Goal: Information Seeking & Learning: Learn about a topic

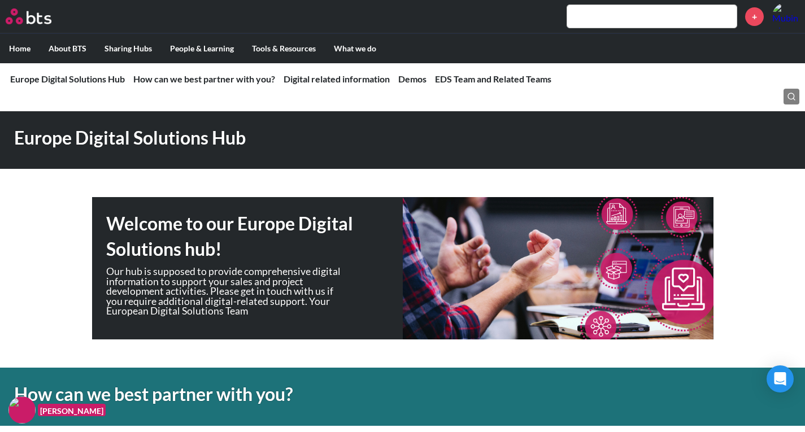
scroll to position [318, 0]
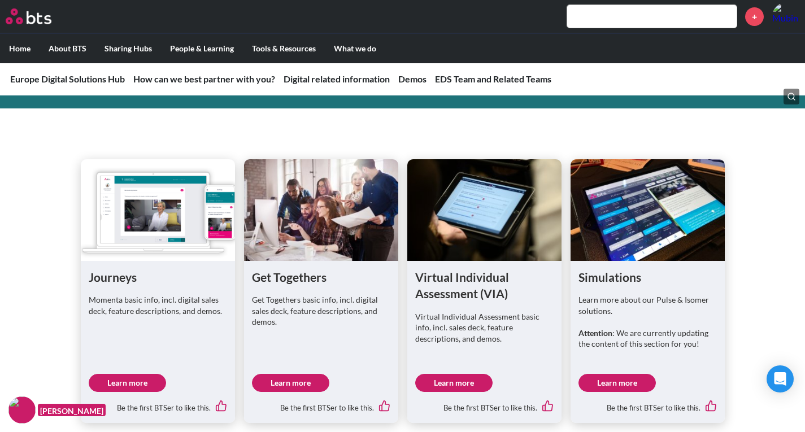
click at [0, 169] on div "Journeys Momenta basic info, incl. digital sales deck, feature descriptions, an…" at bounding box center [402, 271] width 805 height 305
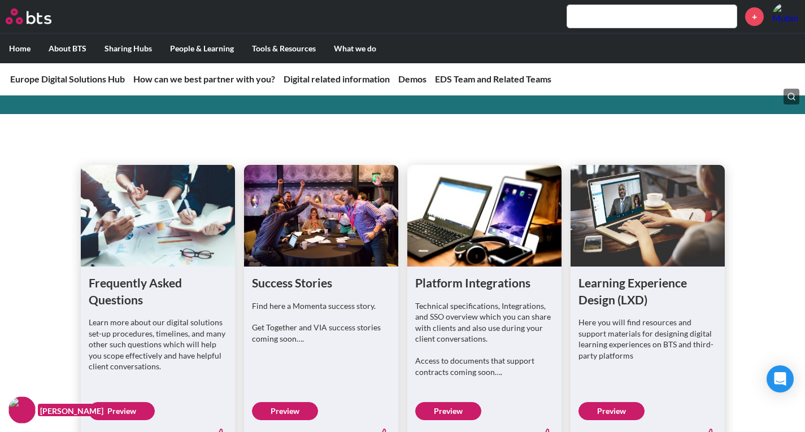
scroll to position [712, 0]
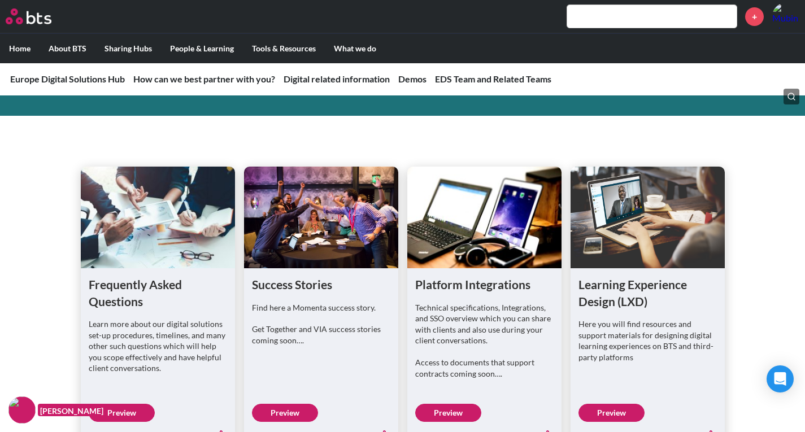
click at [616, 411] on link "Preview" at bounding box center [612, 413] width 66 height 18
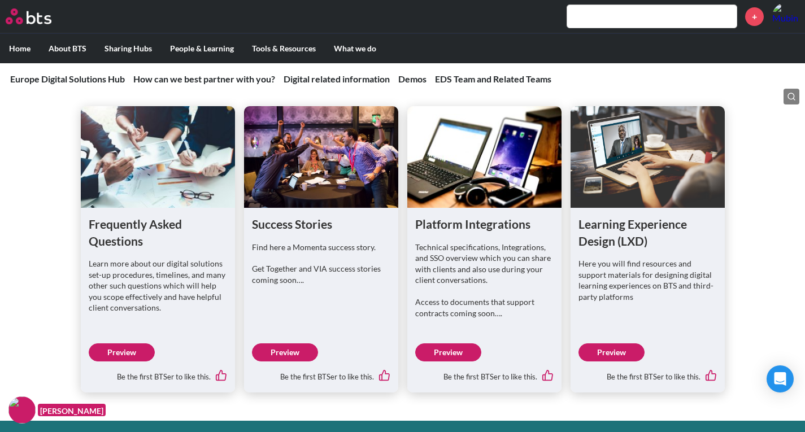
scroll to position [773, 0]
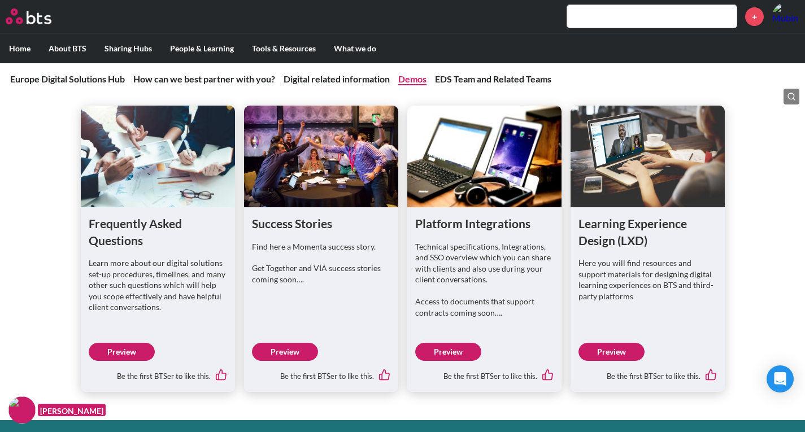
click at [415, 76] on link "Demos" at bounding box center [412, 78] width 28 height 11
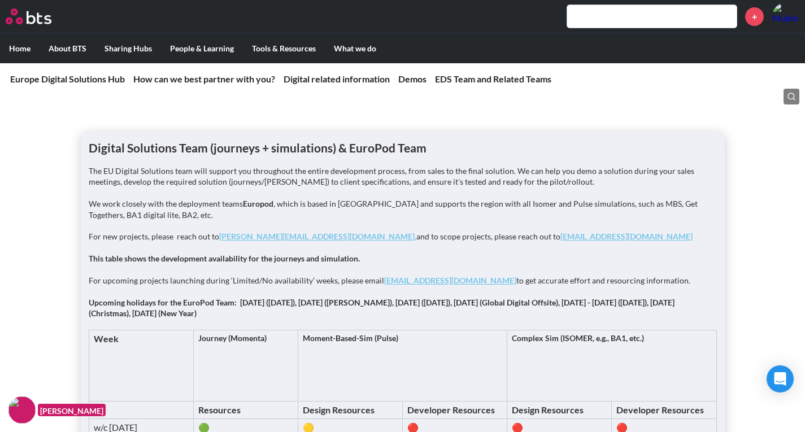
scroll to position [1391, 0]
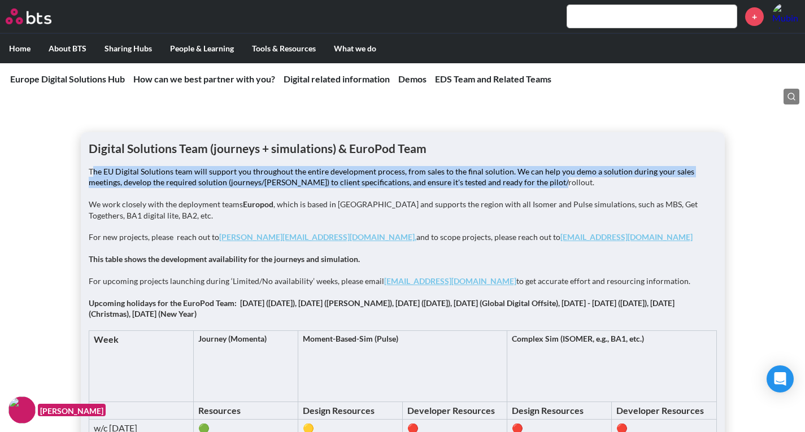
drag, startPoint x: 92, startPoint y: 167, endPoint x: 525, endPoint y: 182, distance: 433.2
click at [525, 182] on p "The EU Digital Solutions team will support you throughout the entire developmen…" at bounding box center [403, 177] width 629 height 22
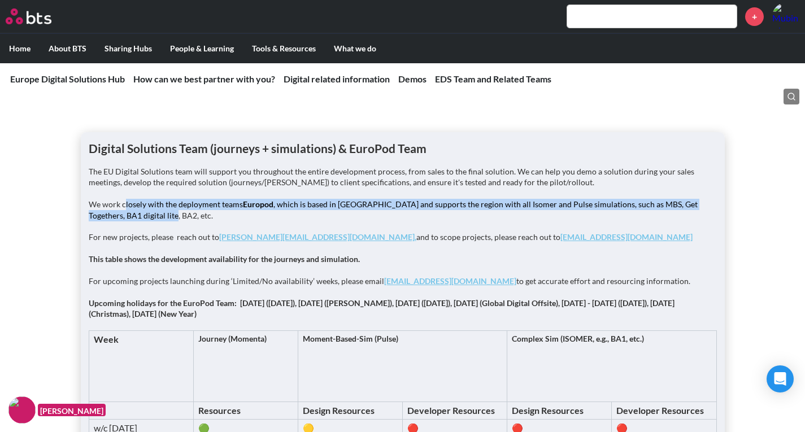
drag, startPoint x: 124, startPoint y: 203, endPoint x: 284, endPoint y: 210, distance: 160.1
click at [284, 210] on p "We work closely with the deployment teams Europod , which is based in Mumbai an…" at bounding box center [403, 210] width 629 height 22
click at [288, 206] on p "We work closely with the deployment teams Europod , which is based in Mumbai an…" at bounding box center [403, 210] width 629 height 22
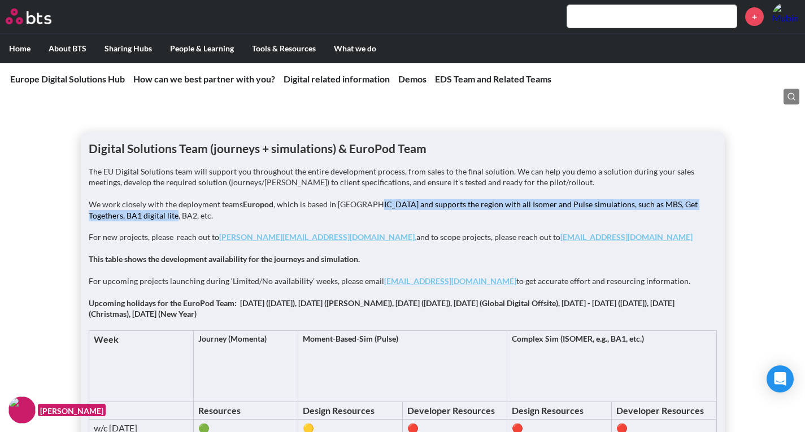
drag, startPoint x: 374, startPoint y: 206, endPoint x: 438, endPoint y: 214, distance: 64.4
click at [438, 214] on p "We work closely with the deployment teams Europod , which is based in Mumbai an…" at bounding box center [403, 210] width 629 height 22
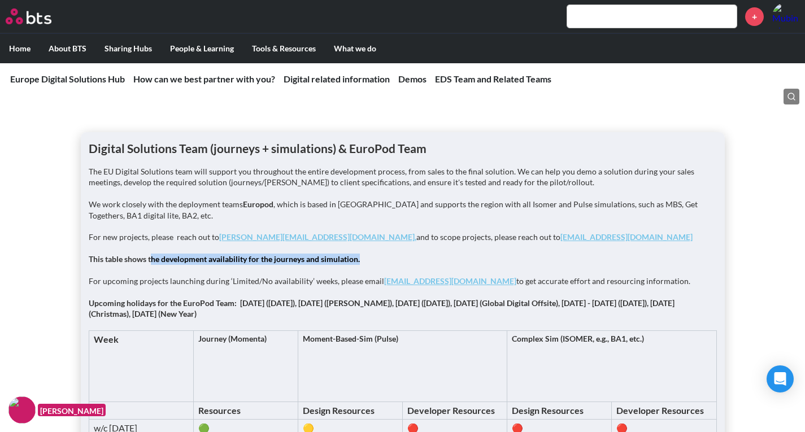
drag, startPoint x: 150, startPoint y: 260, endPoint x: 362, endPoint y: 254, distance: 211.5
click at [362, 254] on p "This table shows the development availability for the journeys and simulation." at bounding box center [403, 259] width 629 height 11
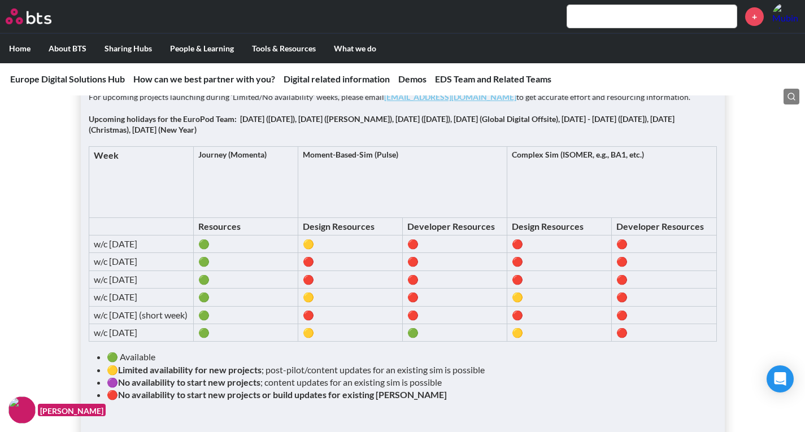
scroll to position [1580, 0]
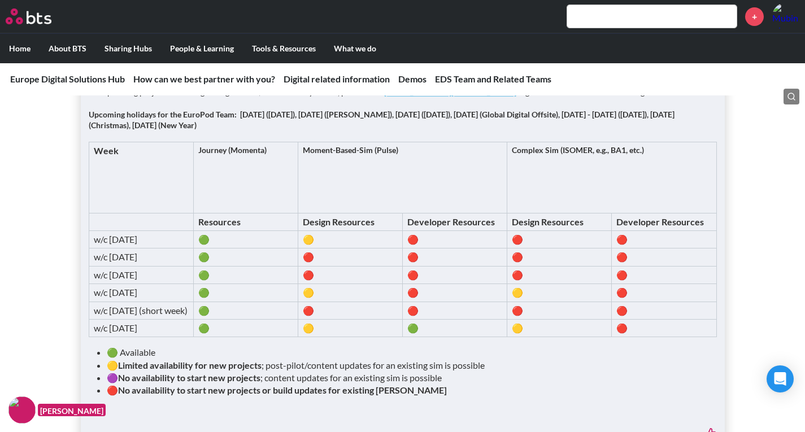
click at [413, 237] on td "🔴" at bounding box center [454, 240] width 105 height 18
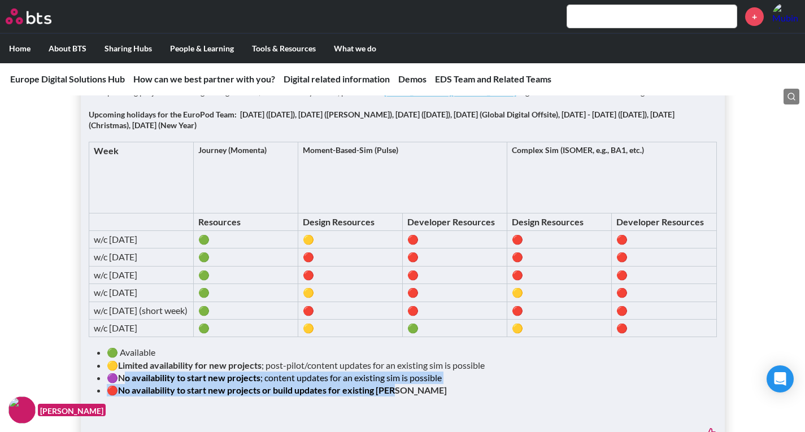
drag, startPoint x: 124, startPoint y: 391, endPoint x: 460, endPoint y: 401, distance: 335.3
click at [460, 397] on ul "🟢 Available 🟡 Limited availability for new projects ; post-pilot/content update…" at bounding box center [407, 371] width 601 height 51
click at [460, 397] on li "🔴 No availability to start new projects or build updates for existing sims" at bounding box center [407, 390] width 601 height 12
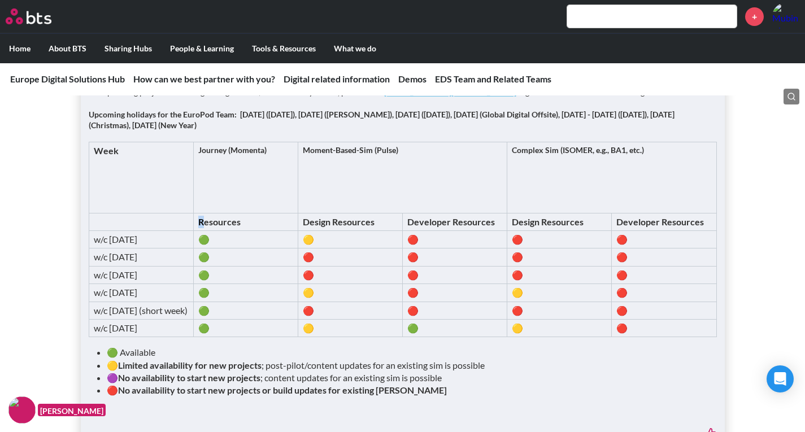
drag, startPoint x: 202, startPoint y: 229, endPoint x: 201, endPoint y: 222, distance: 7.5
click at [201, 222] on td "Resources" at bounding box center [245, 222] width 105 height 18
click at [225, 203] on td "Journey (Momenta)" at bounding box center [245, 177] width 105 height 71
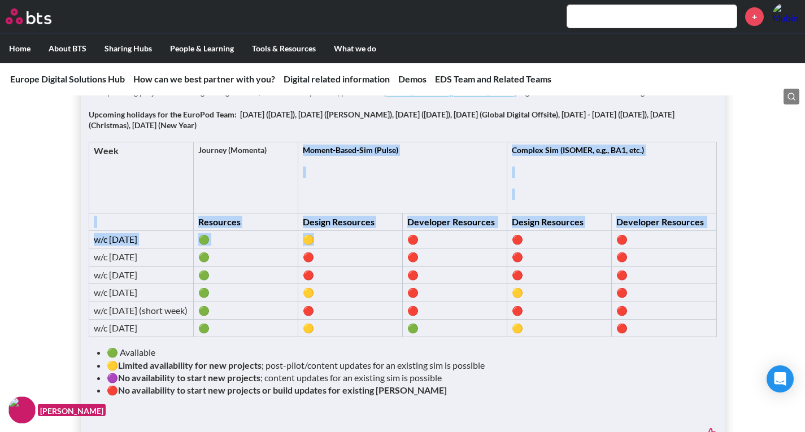
drag, startPoint x: 305, startPoint y: 148, endPoint x: 390, endPoint y: 242, distance: 127.3
click at [390, 242] on tbody "Week Journey (Momenta) Moment-Based-Sim (Pulse) Complex Sim (ISOMER, e.g., BA1,…" at bounding box center [403, 239] width 628 height 195
click at [415, 177] on p at bounding box center [403, 172] width 200 height 11
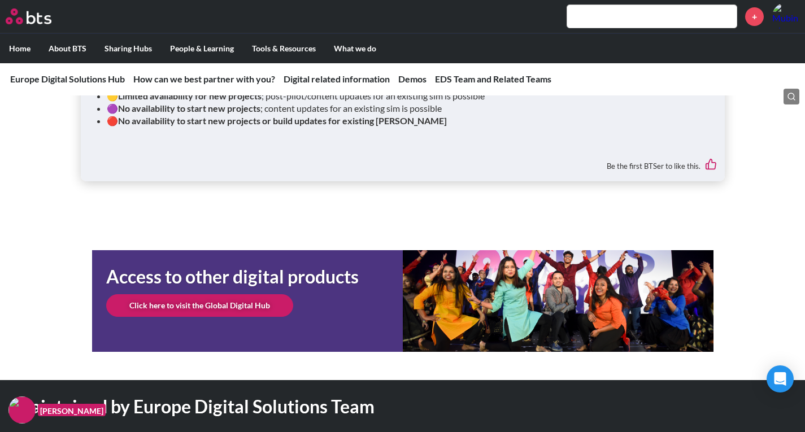
scroll to position [1852, 0]
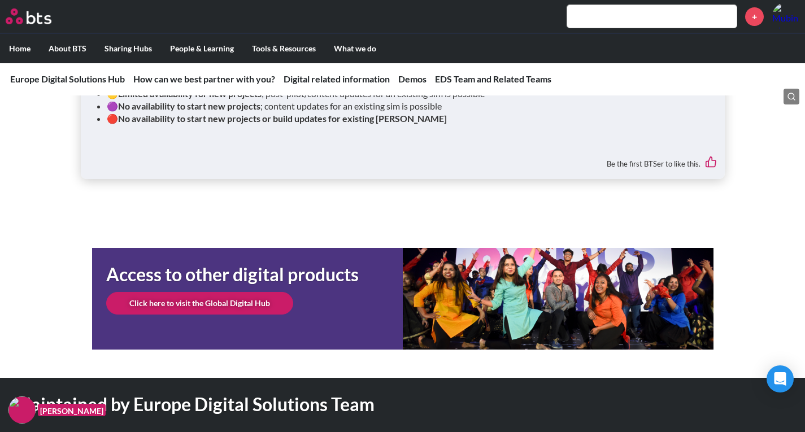
click at [213, 315] on link "Click here to visit the Global Digital Hub" at bounding box center [199, 303] width 187 height 23
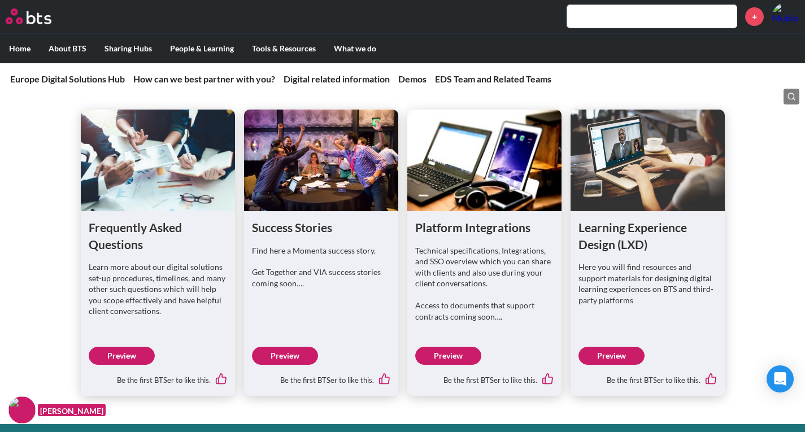
scroll to position [768, 0]
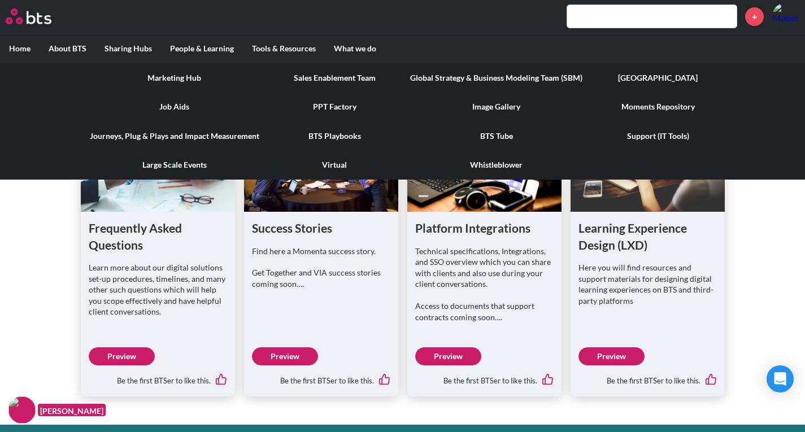
click at [488, 132] on link "BTS Tube" at bounding box center [496, 136] width 190 height 29
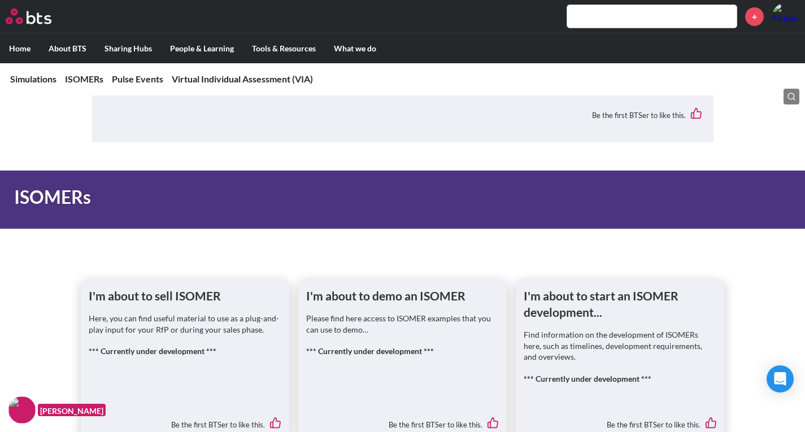
scroll to position [211, 0]
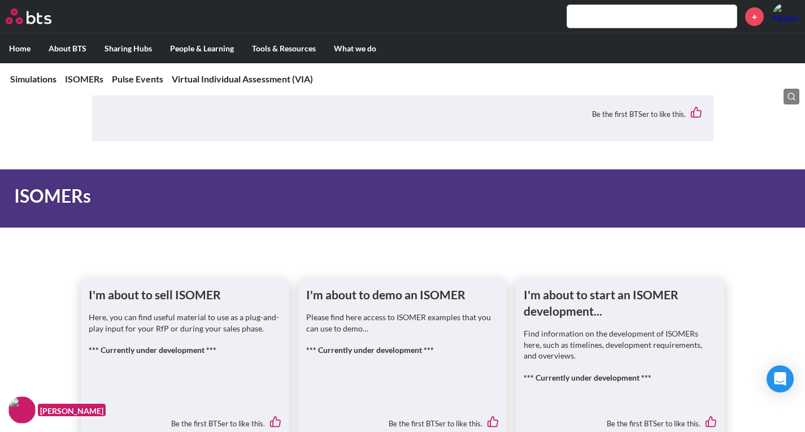
click at [10, 398] on div "[PERSON_NAME]" at bounding box center [56, 410] width 97 height 27
click at [19, 410] on img at bounding box center [21, 410] width 27 height 27
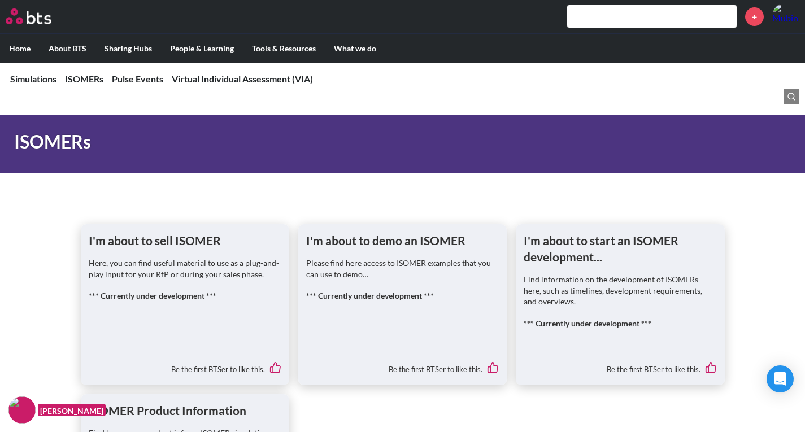
scroll to position [271, 0]
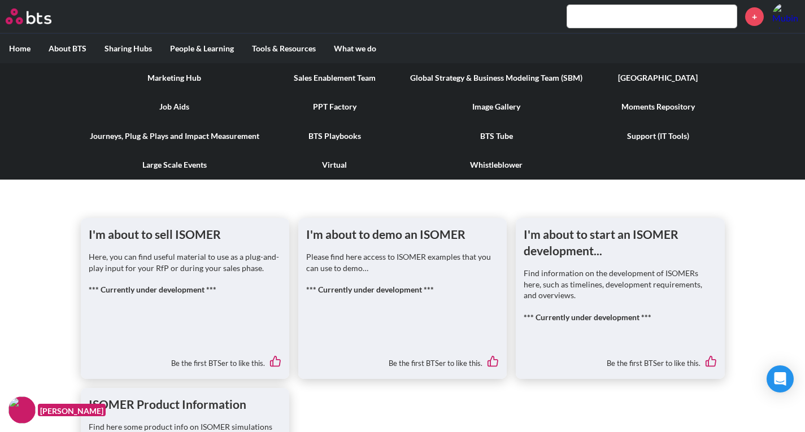
click at [619, 105] on link "Moments Repository" at bounding box center [658, 106] width 133 height 29
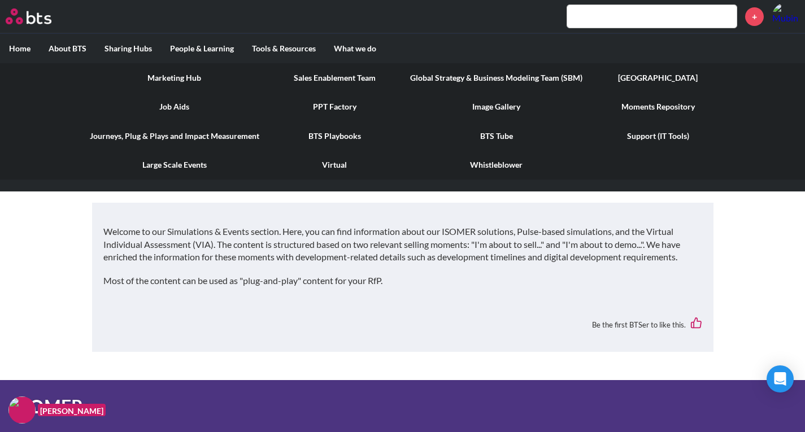
click at [316, 84] on link "Sales Enablement Team" at bounding box center [334, 77] width 133 height 29
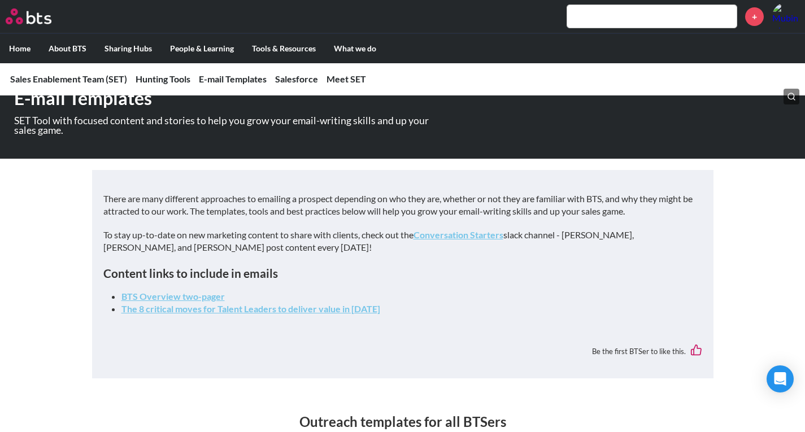
scroll to position [878, 0]
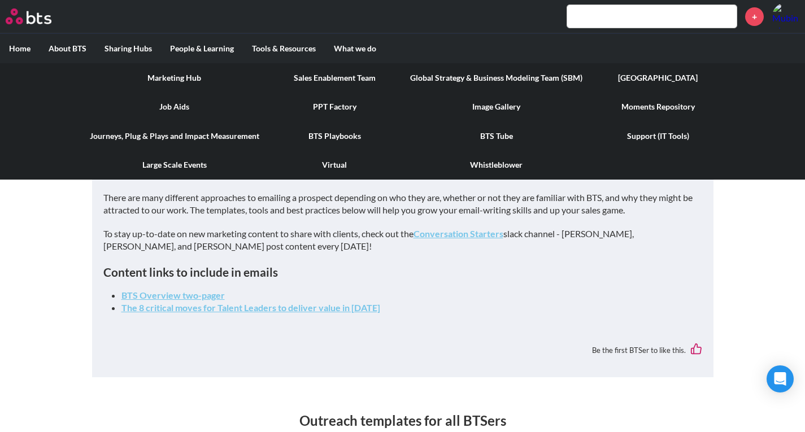
click at [177, 137] on link "Journeys, Plug & Plays and Impact Measurement" at bounding box center [175, 136] width 188 height 29
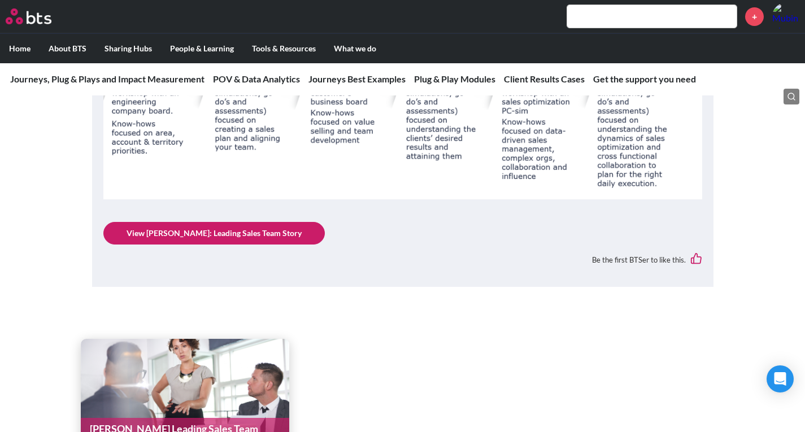
scroll to position [1323, 0]
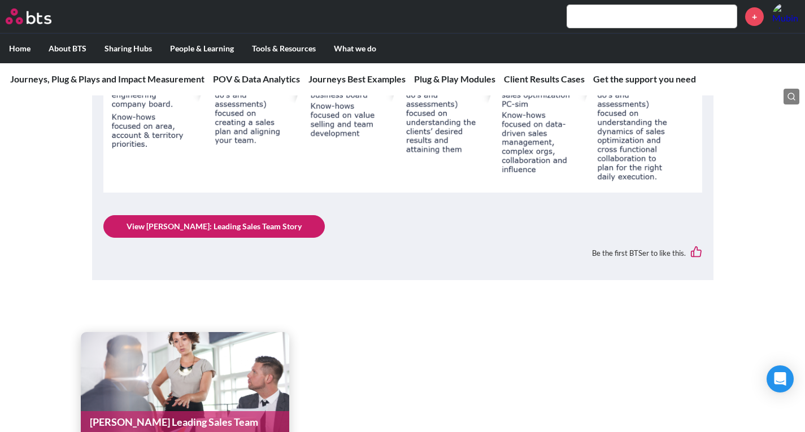
click at [184, 238] on link "View Sandvik: Leading Sales Team Story" at bounding box center [214, 226] width 222 height 23
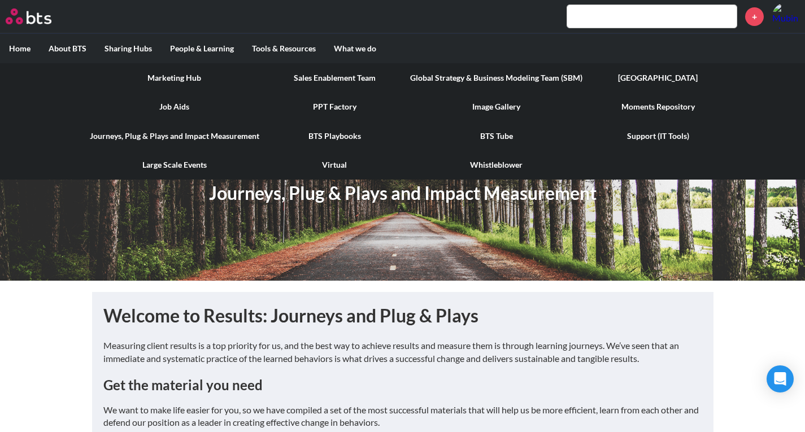
click at [330, 138] on link "BTS Playbooks" at bounding box center [334, 136] width 133 height 29
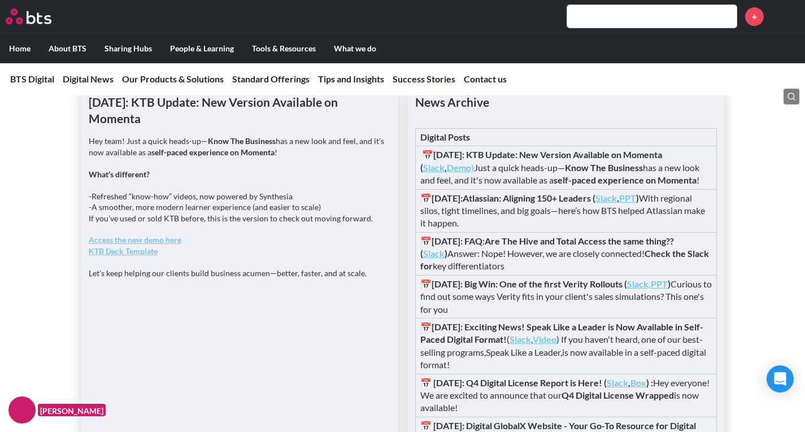
scroll to position [950, 0]
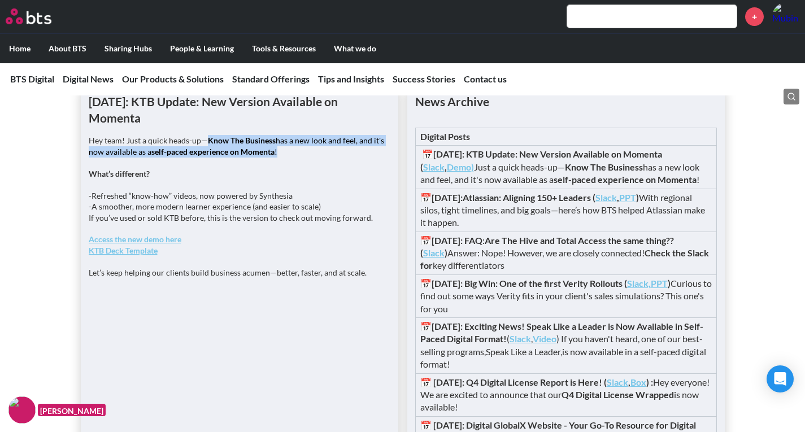
drag, startPoint x: 203, startPoint y: 197, endPoint x: 304, endPoint y: 203, distance: 100.3
click at [304, 157] on p "Hey team! Just a quick heads-up— Know The Business has a new look and feel, and…" at bounding box center [240, 146] width 302 height 22
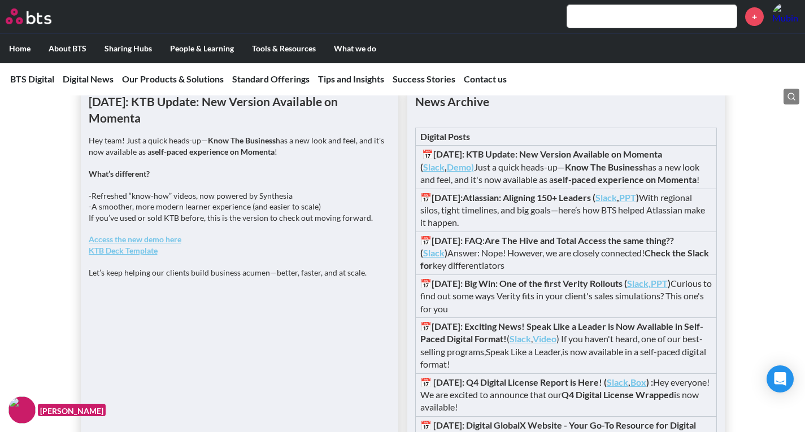
click at [213, 180] on p "What’s different?" at bounding box center [240, 173] width 302 height 11
click at [114, 244] on strong "Access the new demo here" at bounding box center [135, 240] width 93 height 10
click at [114, 255] on strong "KTB Deck Template" at bounding box center [123, 251] width 69 height 10
drag, startPoint x: 431, startPoint y: 248, endPoint x: 568, endPoint y: 250, distance: 137.4
click at [568, 203] on strong "📅25-05-29:Atlassian: Aligning 150+ Leaders (" at bounding box center [508, 197] width 175 height 11
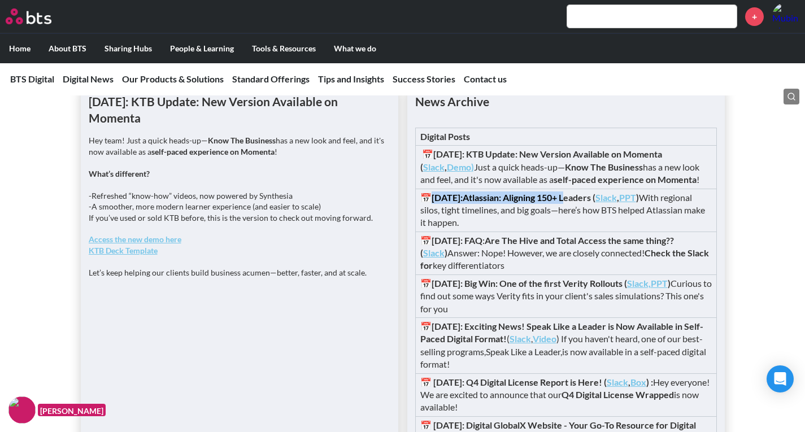
click at [636, 203] on strong "PPT" at bounding box center [627, 197] width 17 height 11
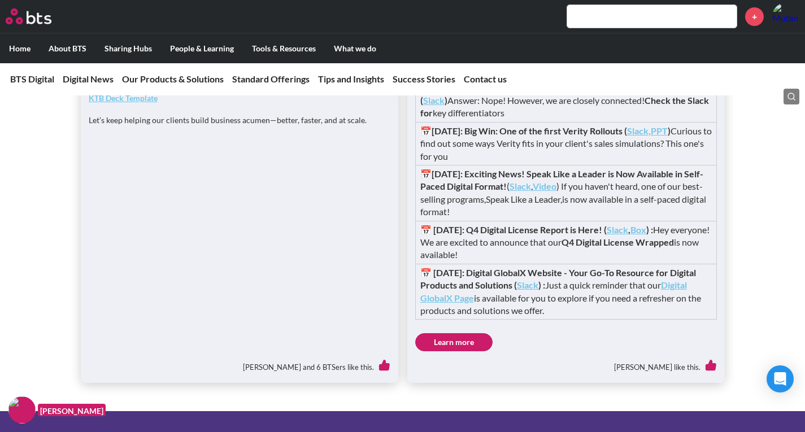
scroll to position [1088, 0]
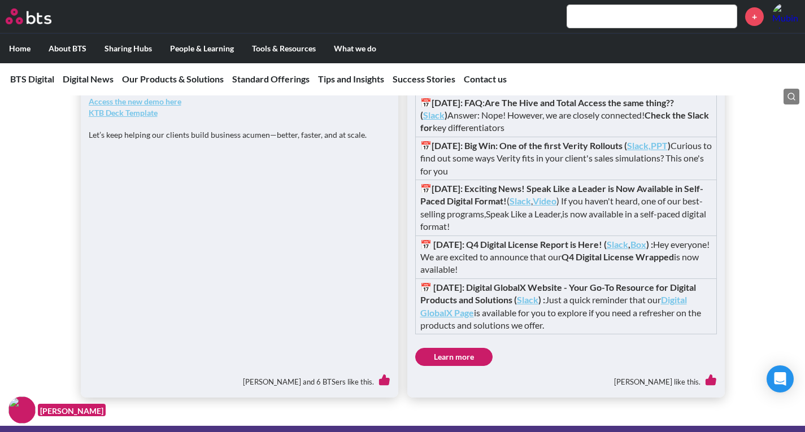
click at [668, 151] on strong "PPT" at bounding box center [659, 145] width 17 height 11
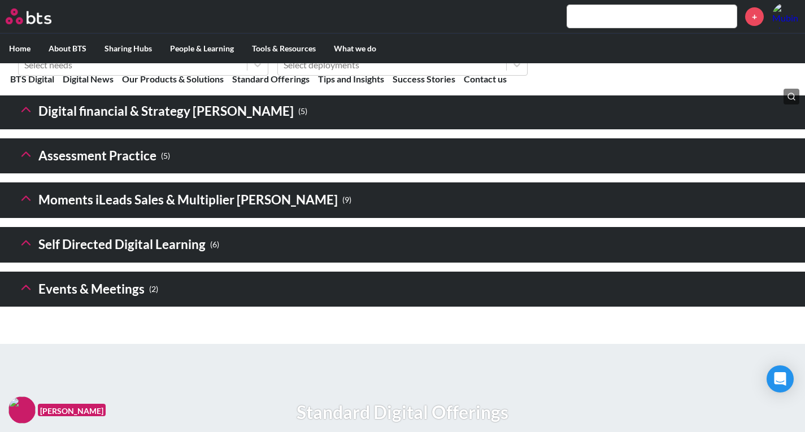
scroll to position [1700, 0]
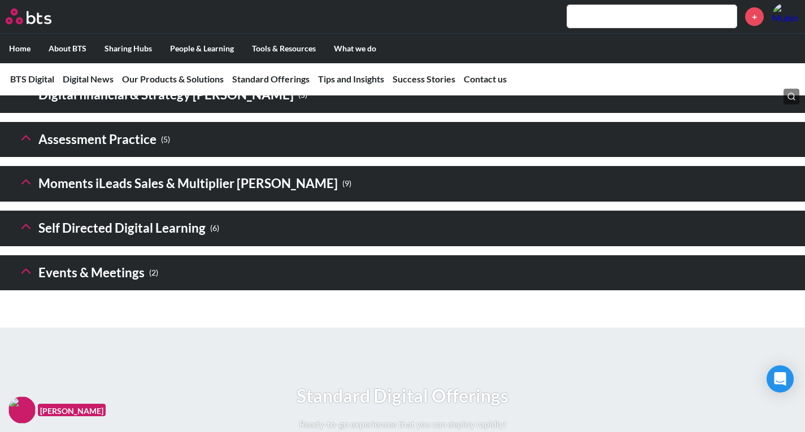
click at [114, 107] on h3 "Digital financial & Strategy Sims ( 5 )" at bounding box center [162, 95] width 289 height 24
click at [86, 107] on h3 "Digital financial & Strategy Sims ( 5 )" at bounding box center [162, 95] width 289 height 24
click at [25, 96] on polyline at bounding box center [26, 94] width 8 height 4
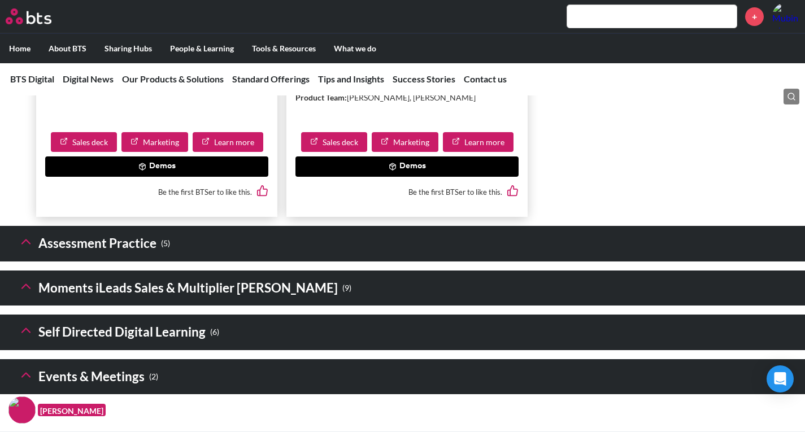
scroll to position [2467, 0]
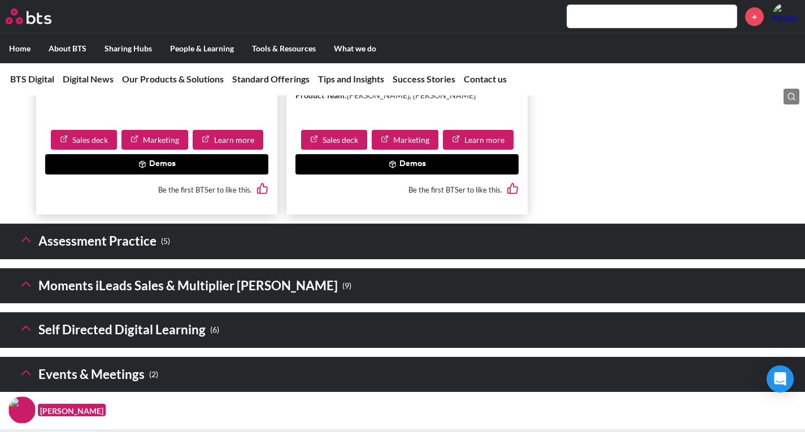
click at [29, 292] on icon at bounding box center [26, 284] width 16 height 16
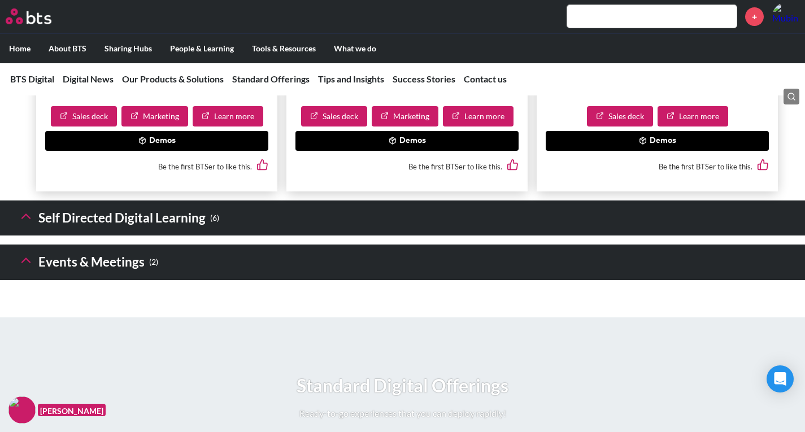
scroll to position [3837, 0]
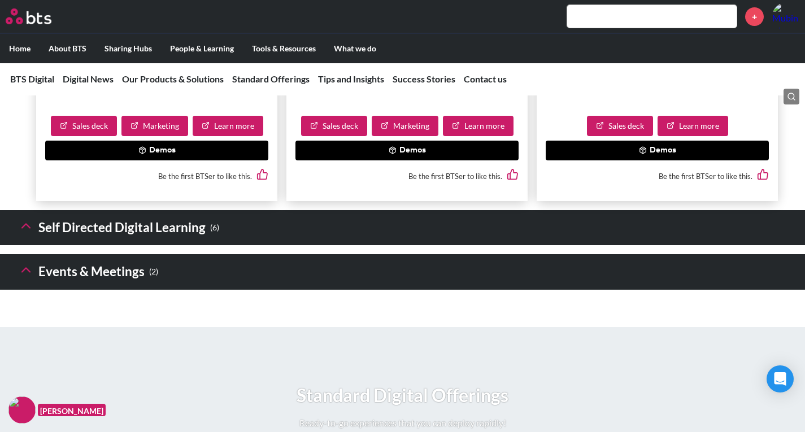
click at [25, 234] on icon at bounding box center [26, 226] width 16 height 16
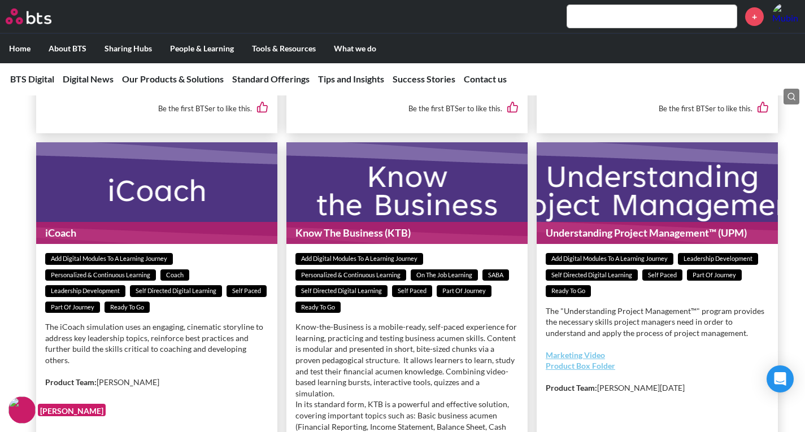
scroll to position [4430, 0]
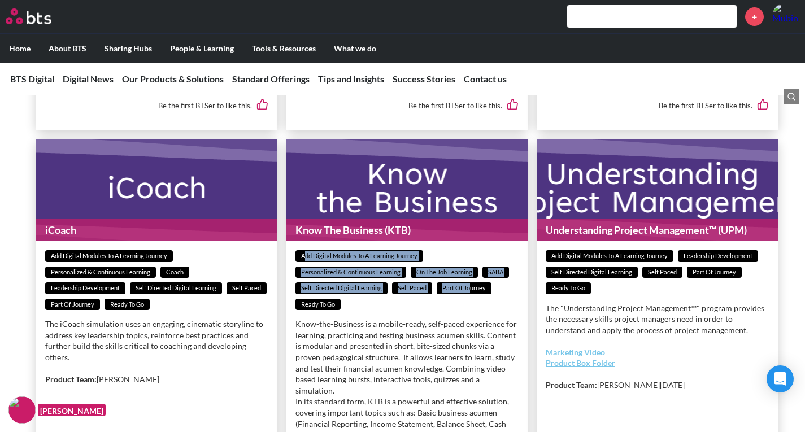
drag, startPoint x: 307, startPoint y: 248, endPoint x: 460, endPoint y: 282, distance: 157.0
click at [460, 282] on div "Add Digital Modules to a Learning Journey Personalized & Continuous Learning On…" at bounding box center [407, 280] width 223 height 60
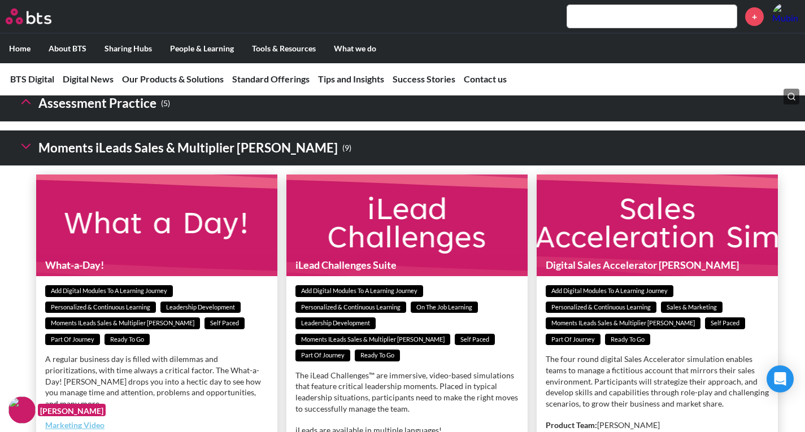
scroll to position [2603, 0]
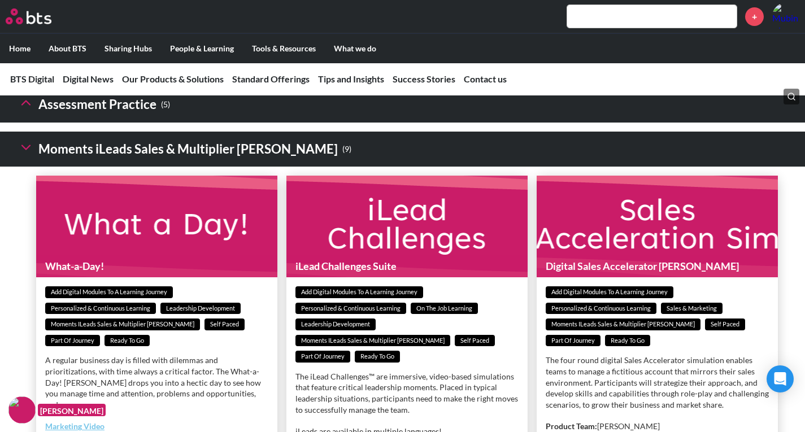
click at [19, 155] on icon at bounding box center [26, 148] width 16 height 16
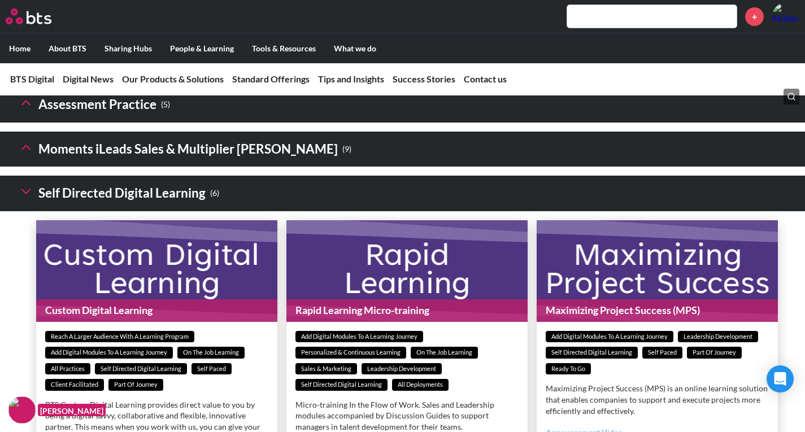
click at [28, 211] on header "Self Directed Digital Learning ( 6 )" at bounding box center [402, 194] width 805 height 36
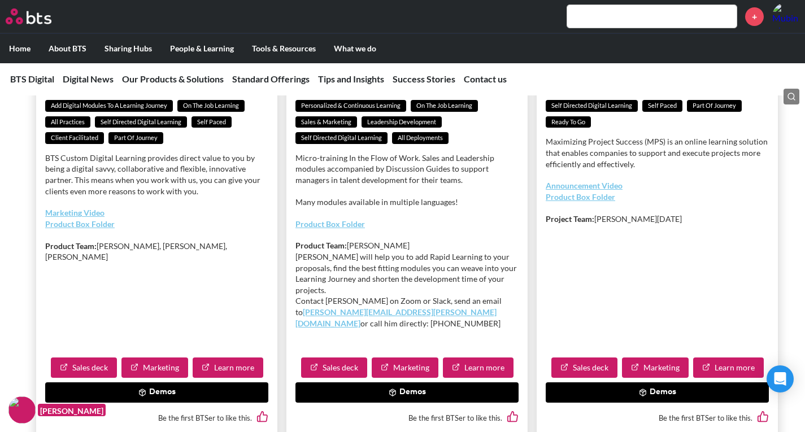
scroll to position [2852, 0]
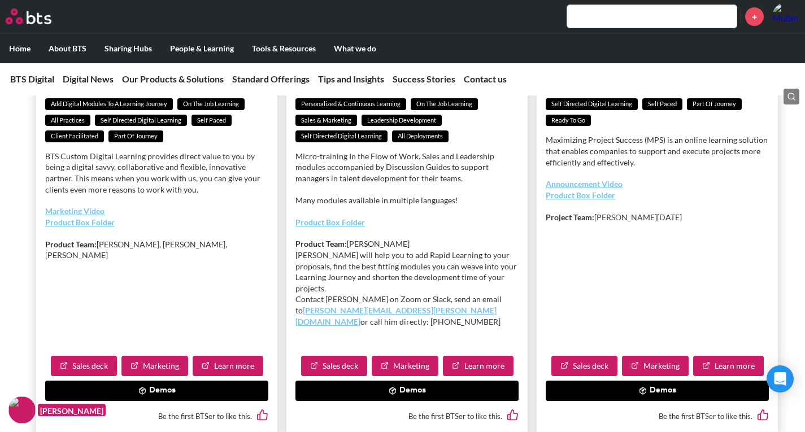
click at [312, 227] on link "Product Box Folder" at bounding box center [331, 223] width 70 height 10
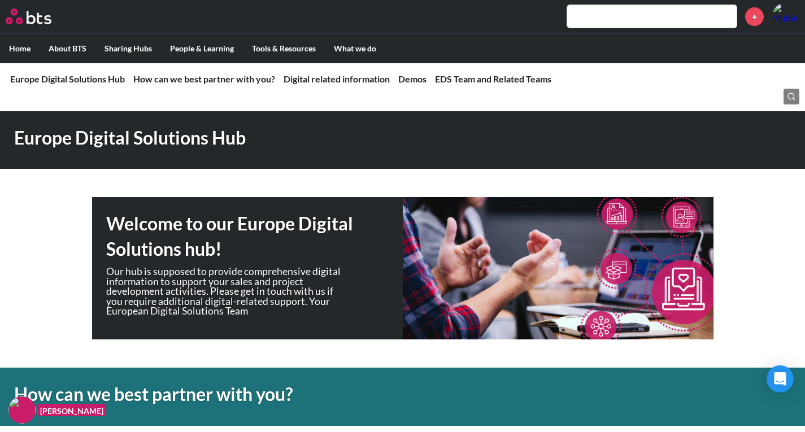
scroll to position [768, 0]
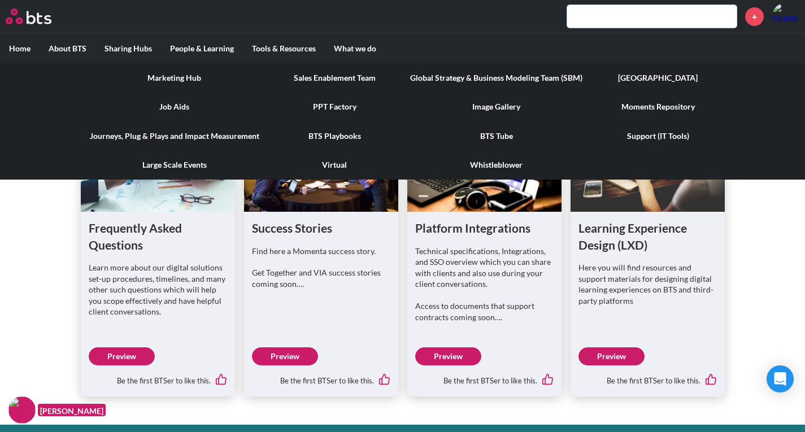
click at [649, 72] on link "[GEOGRAPHIC_DATA]" at bounding box center [658, 77] width 133 height 29
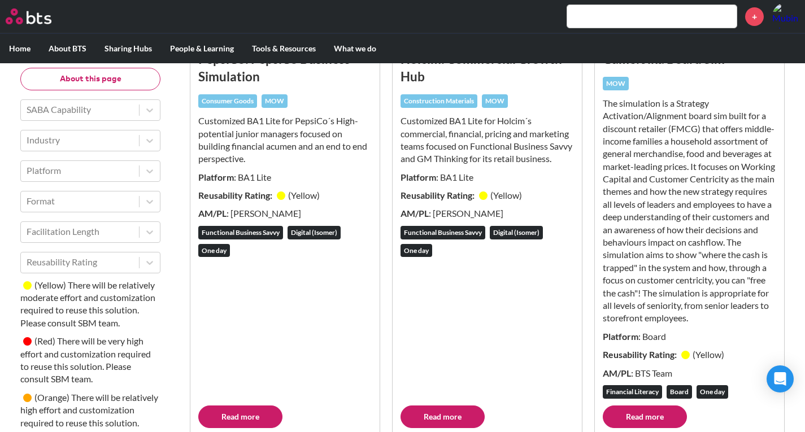
scroll to position [167, 0]
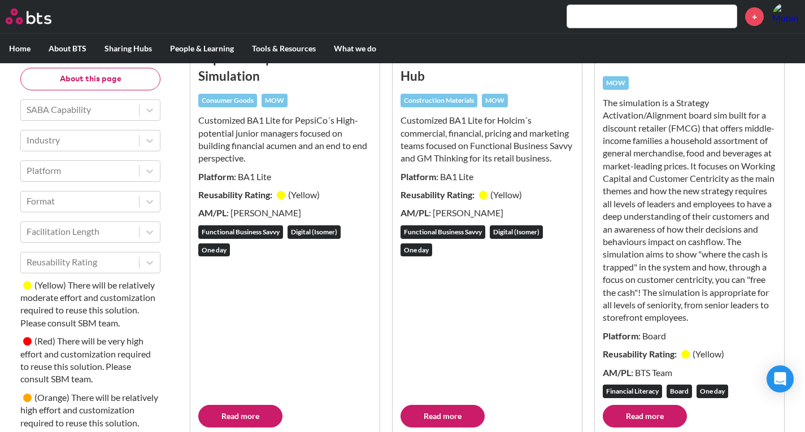
click at [224, 426] on link "Read more" at bounding box center [240, 416] width 84 height 23
